Goal: Task Accomplishment & Management: Use online tool/utility

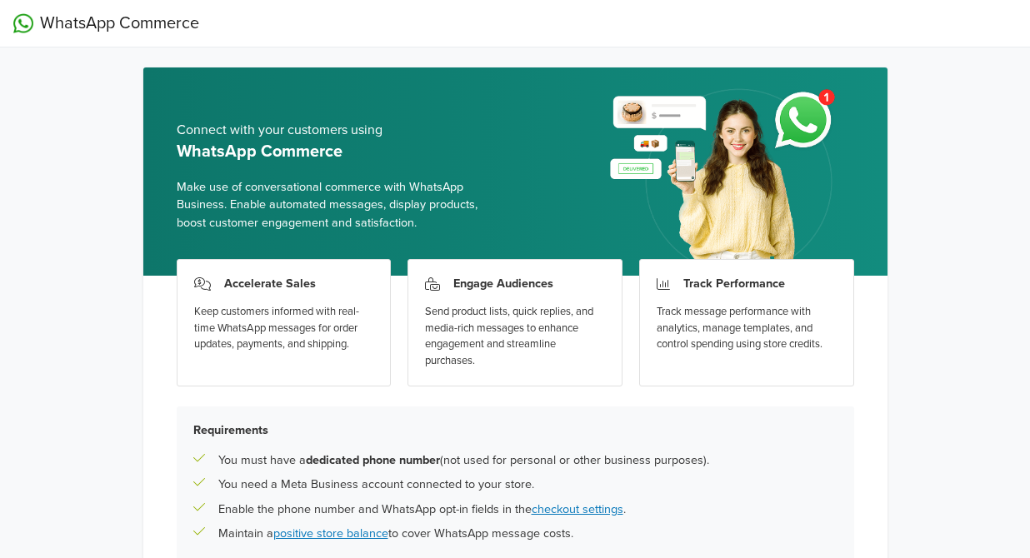
scroll to position [117, 0]
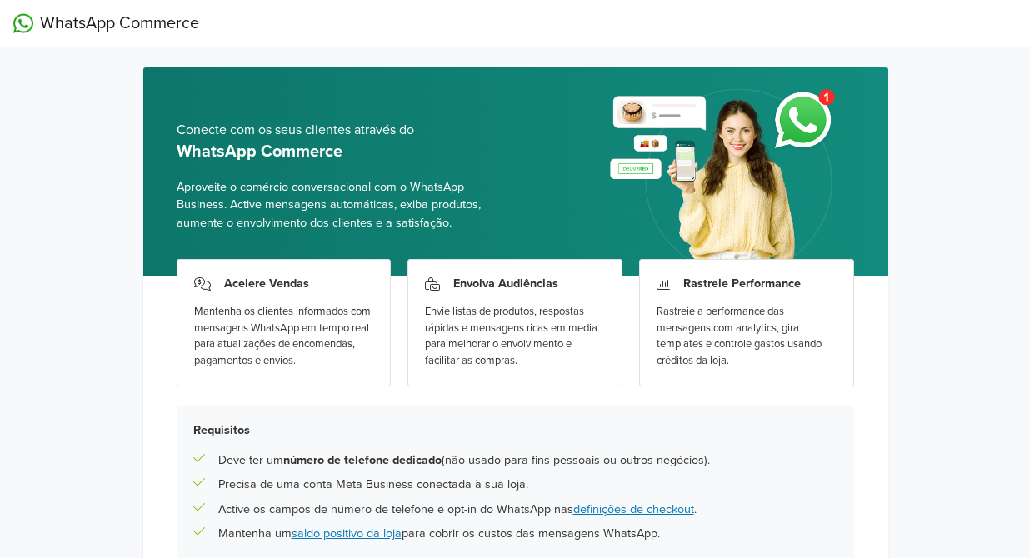
scroll to position [148, 0]
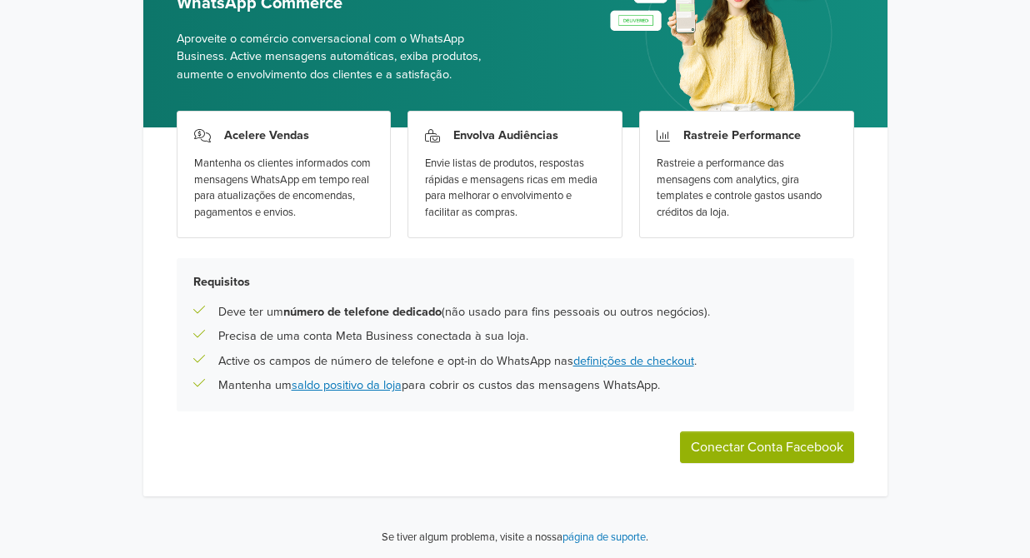
click at [728, 444] on button "Conectar Conta Facebook" at bounding box center [767, 448] width 174 height 32
click at [735, 428] on div "Acelere Vendas Mantenha os clientes informados com mensagens WhatsApp em tempo …" at bounding box center [515, 311] width 744 height 369
click at [733, 445] on button "Conectar Conta Facebook" at bounding box center [767, 448] width 174 height 32
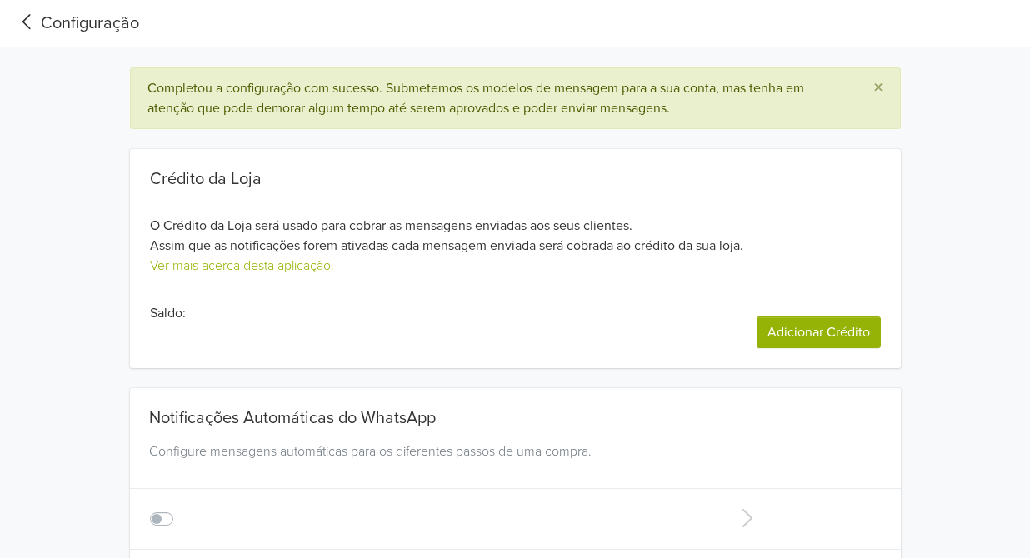
type input "+1"
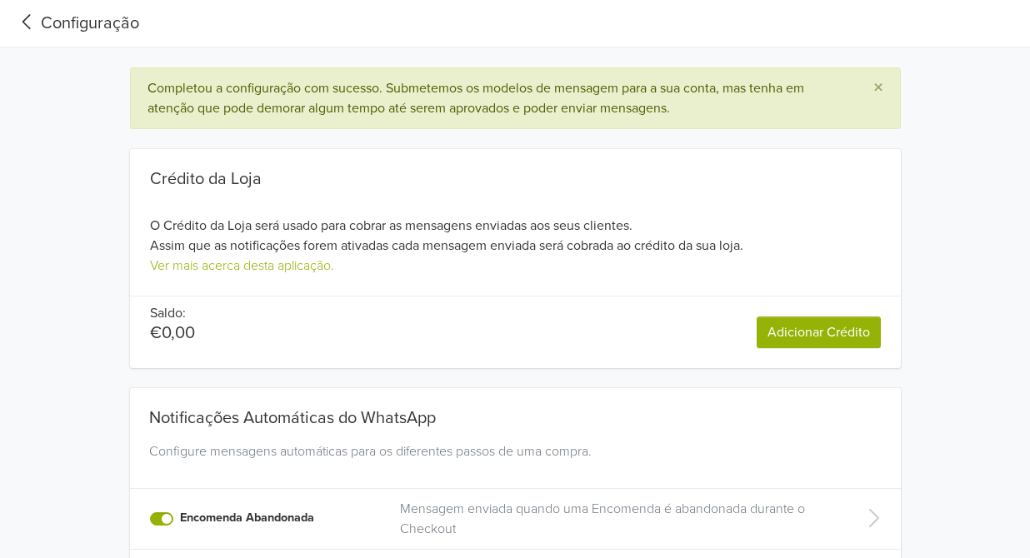
click at [833, 334] on link "Adicionar Crédito" at bounding box center [819, 333] width 124 height 32
